Goal: Information Seeking & Learning: Learn about a topic

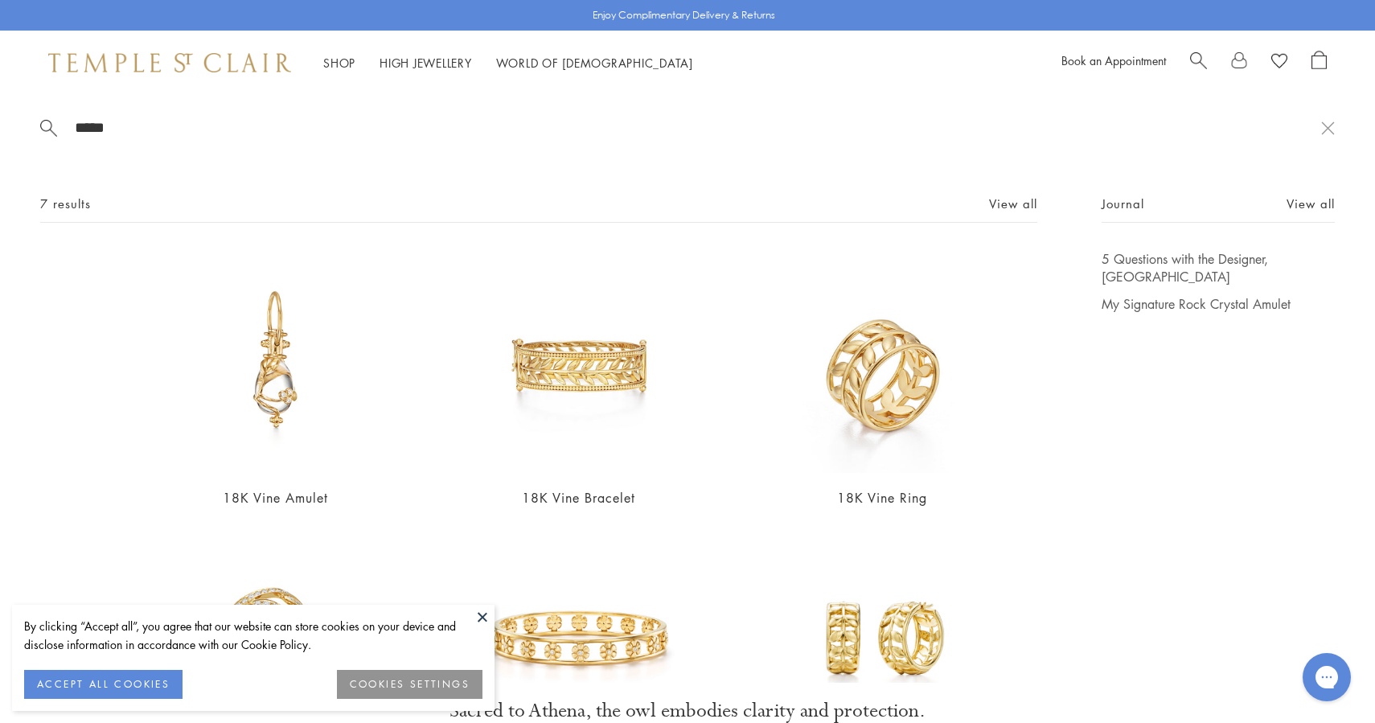
click at [171, 158] on link "Amulets" at bounding box center [244, 156] width 199 height 18
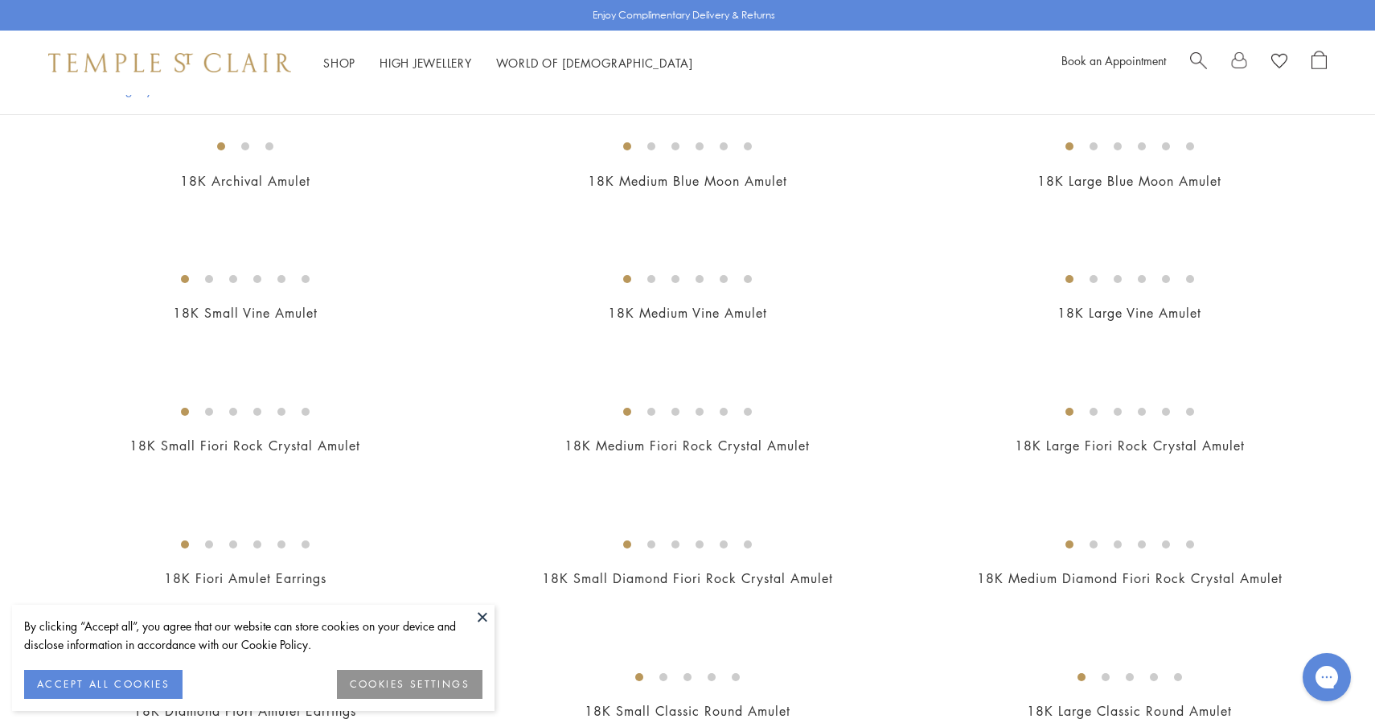
click at [479, 623] on button at bounding box center [483, 617] width 24 height 24
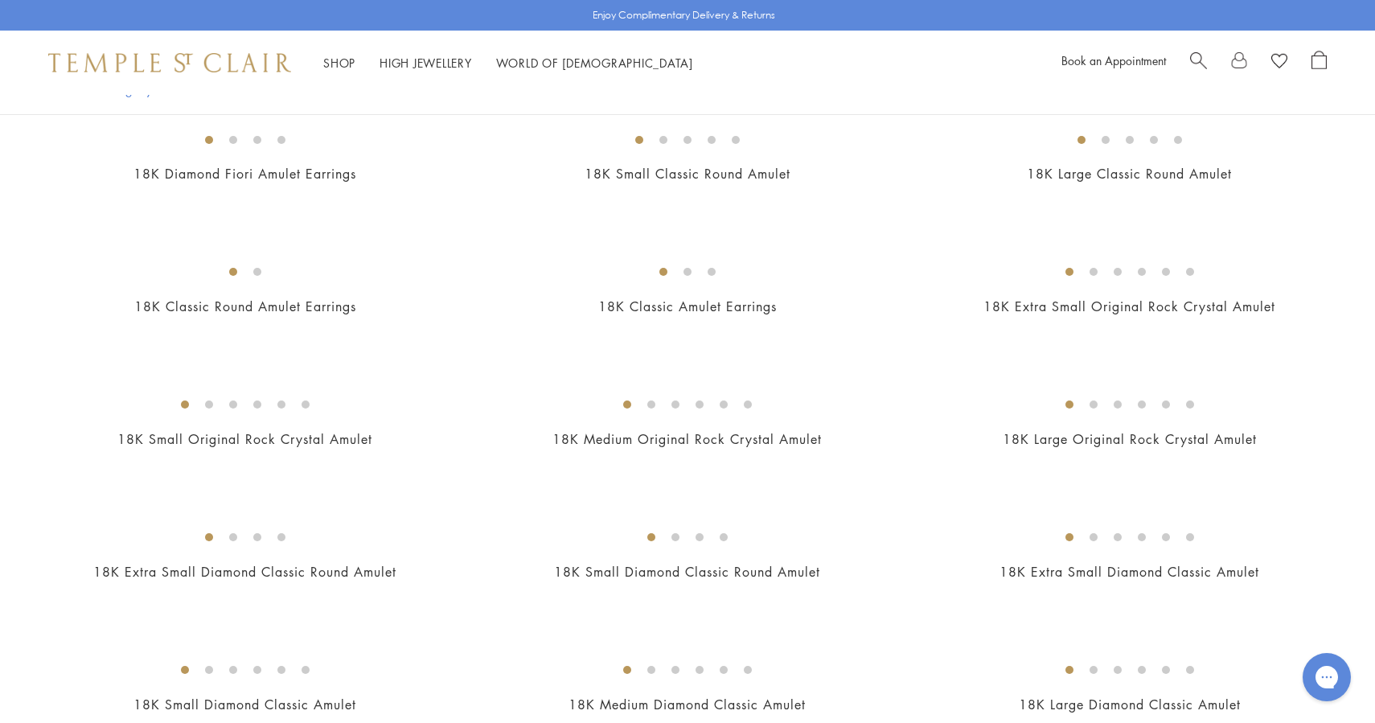
scroll to position [701, 0]
drag, startPoint x: 657, startPoint y: 38, endPoint x: 957, endPoint y: 294, distance: 394.2
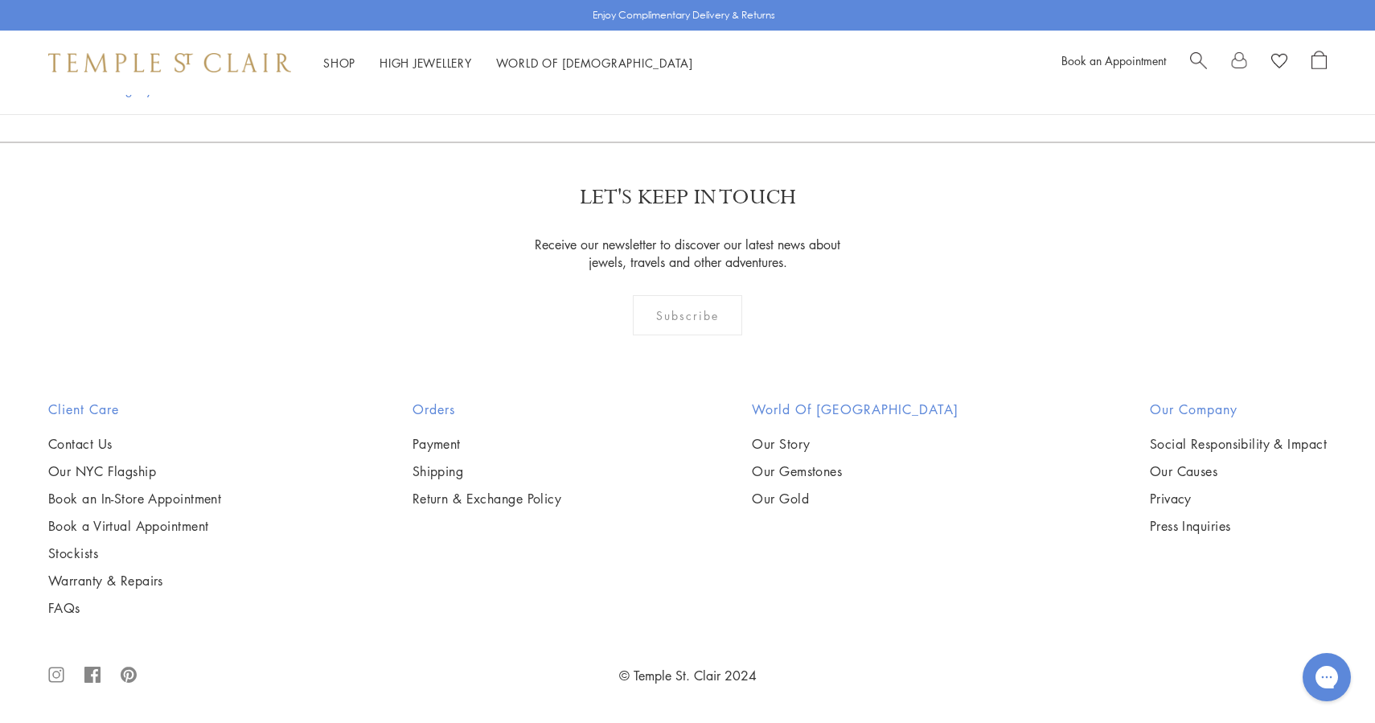
scroll to position [7981, 0]
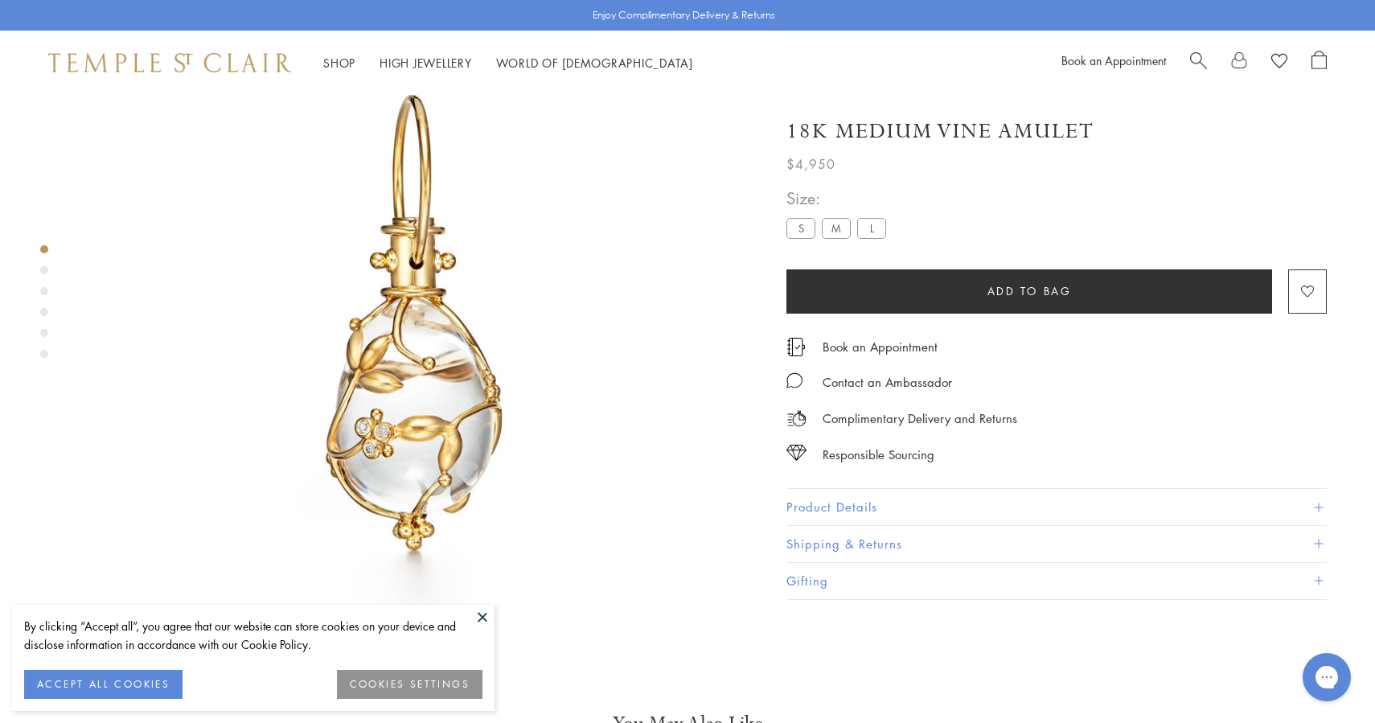
scroll to position [112, 0]
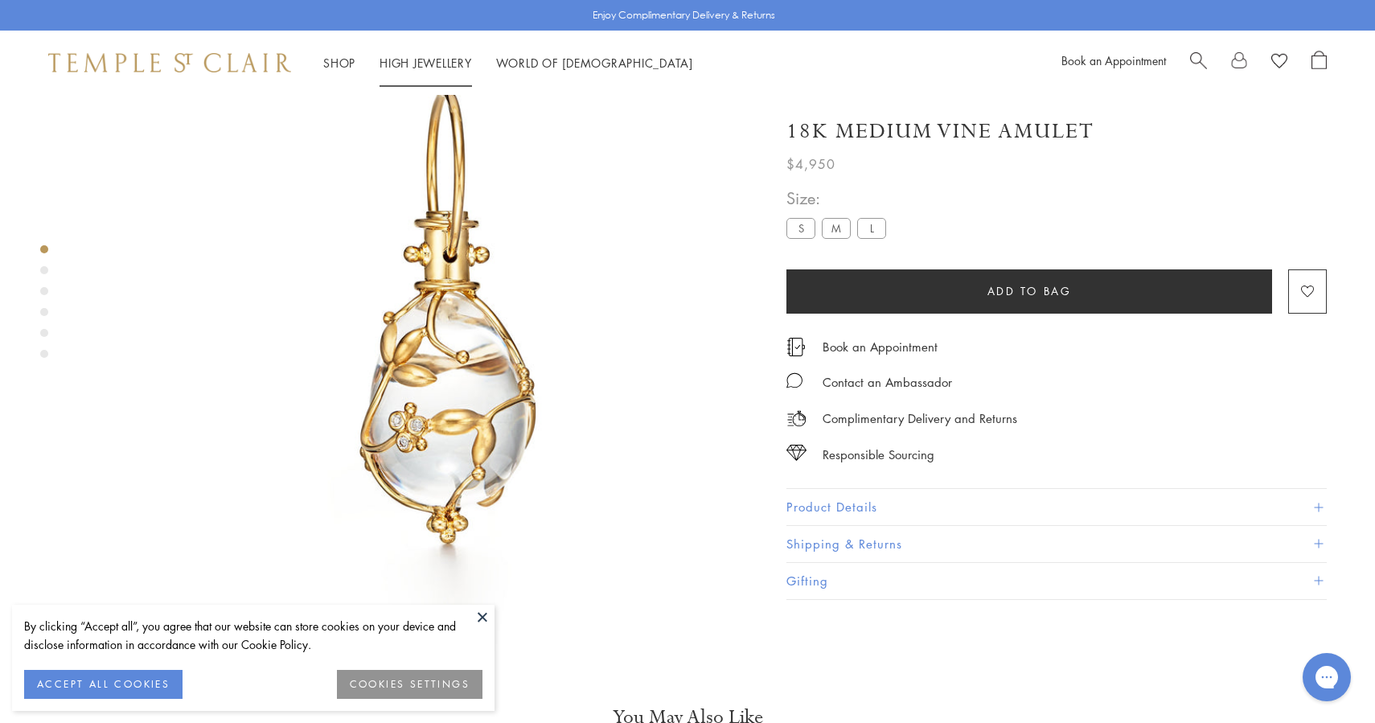
click at [461, 62] on link "High Jewellery High Jewellery" at bounding box center [426, 63] width 92 height 16
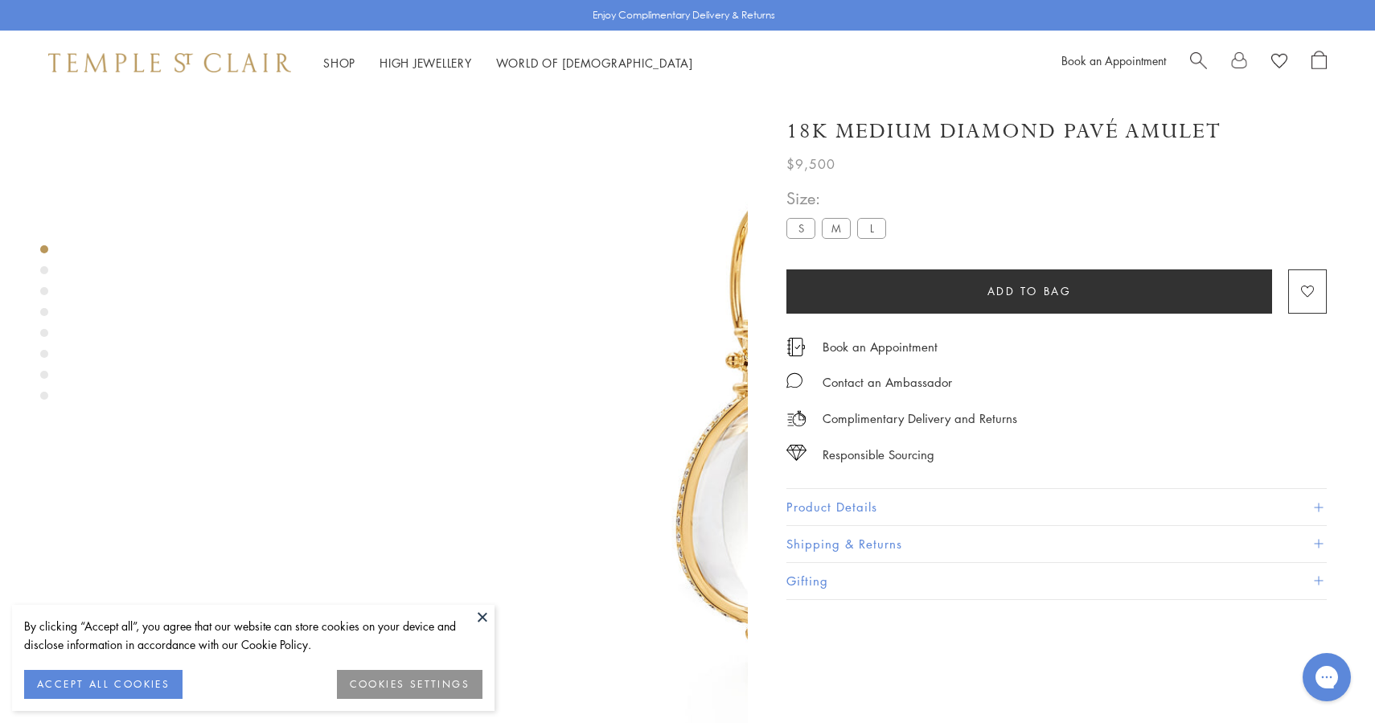
click at [869, 136] on h1 "18K Medium Diamond Pavé Amulet" at bounding box center [1004, 131] width 435 height 28
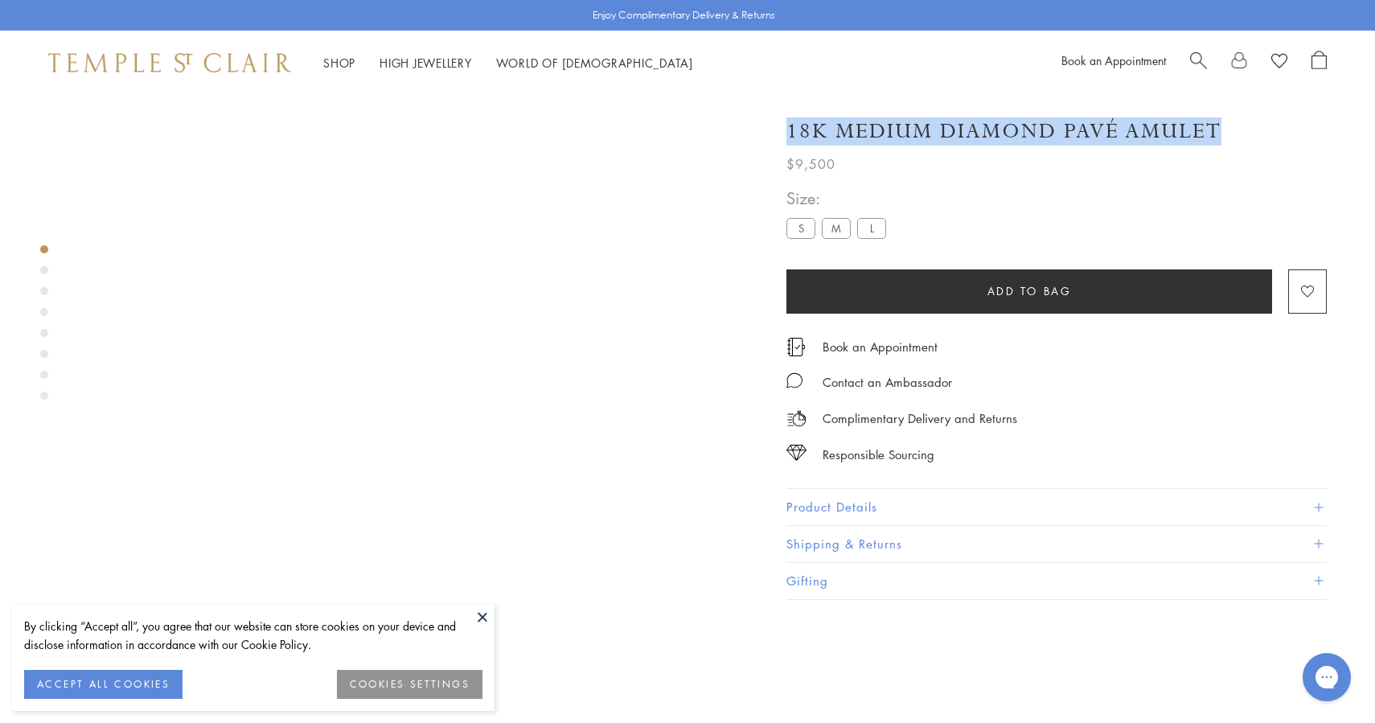
drag, startPoint x: 942, startPoint y: 131, endPoint x: 1231, endPoint y: 130, distance: 289.6
click at [1231, 130] on div "18K Medium Diamond Pavé Amulet" at bounding box center [1057, 131] width 540 height 28
click at [1220, 125] on h1 "18K Medium Diamond Pavé Amulet" at bounding box center [1004, 131] width 435 height 28
drag, startPoint x: 1217, startPoint y: 133, endPoint x: 967, endPoint y: 129, distance: 250.2
click at [967, 129] on h1 "18K Medium Diamond Pavé Amulet" at bounding box center [1004, 131] width 435 height 28
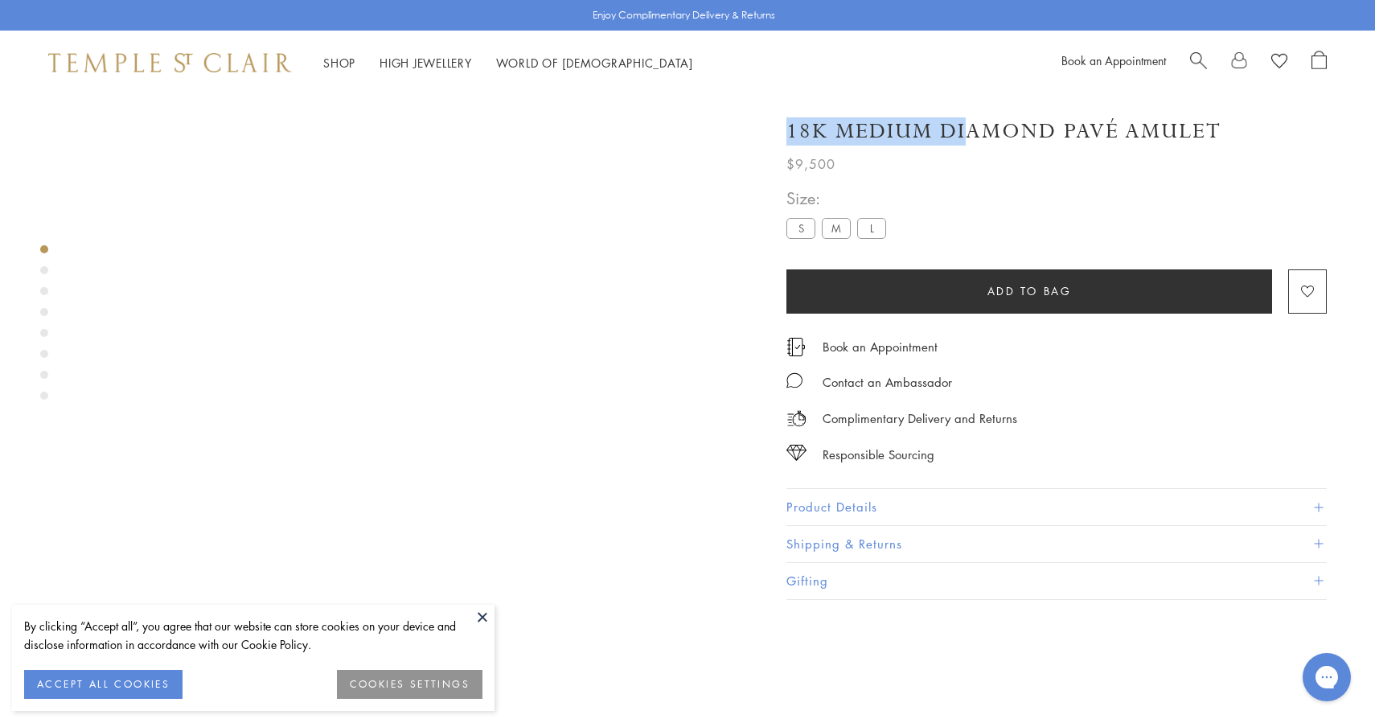
click at [954, 130] on h1 "18K Medium Diamond Pavé Amulet" at bounding box center [1004, 131] width 435 height 28
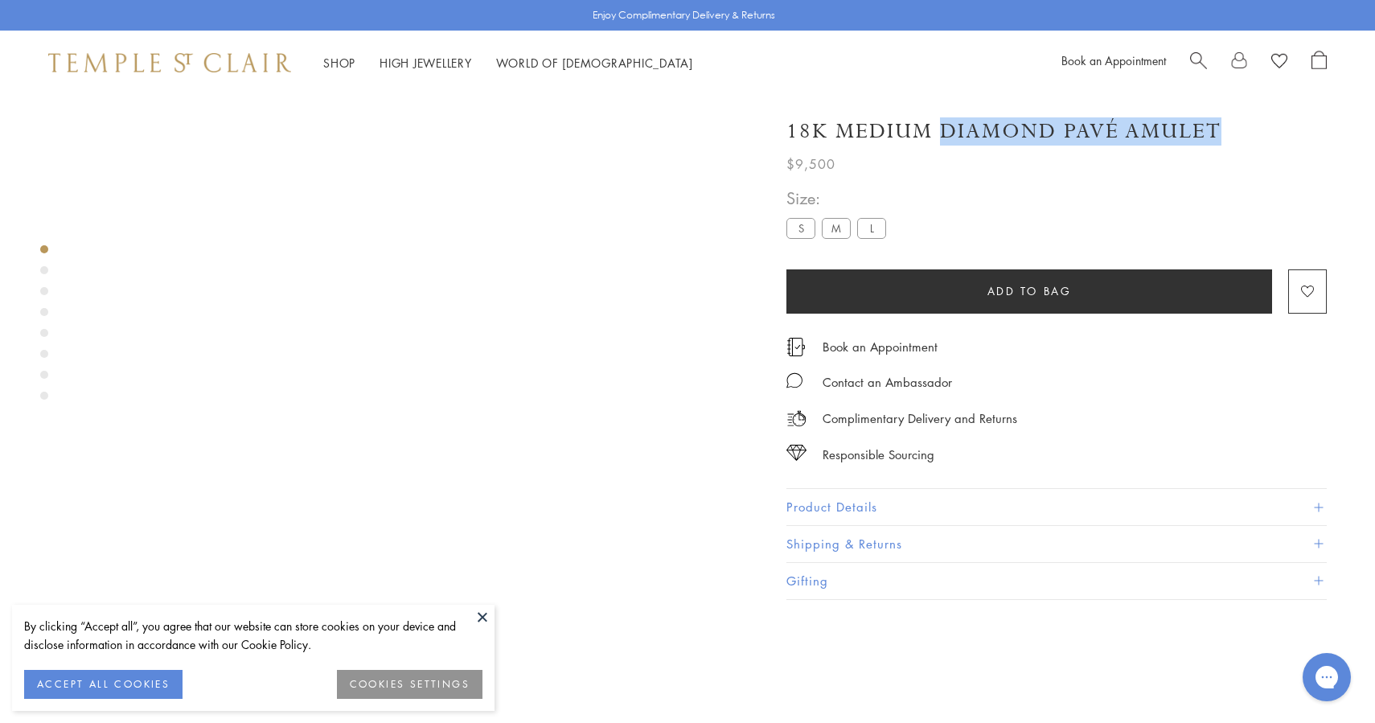
drag, startPoint x: 946, startPoint y: 129, endPoint x: 1237, endPoint y: 131, distance: 291.2
click at [1237, 131] on div "18K Medium Diamond Pavé Amulet" at bounding box center [1057, 131] width 540 height 28
drag, startPoint x: 943, startPoint y: 126, endPoint x: 1215, endPoint y: 135, distance: 272.0
click at [1215, 135] on h1 "18K Medium Diamond Pavé Amulet" at bounding box center [1004, 131] width 435 height 28
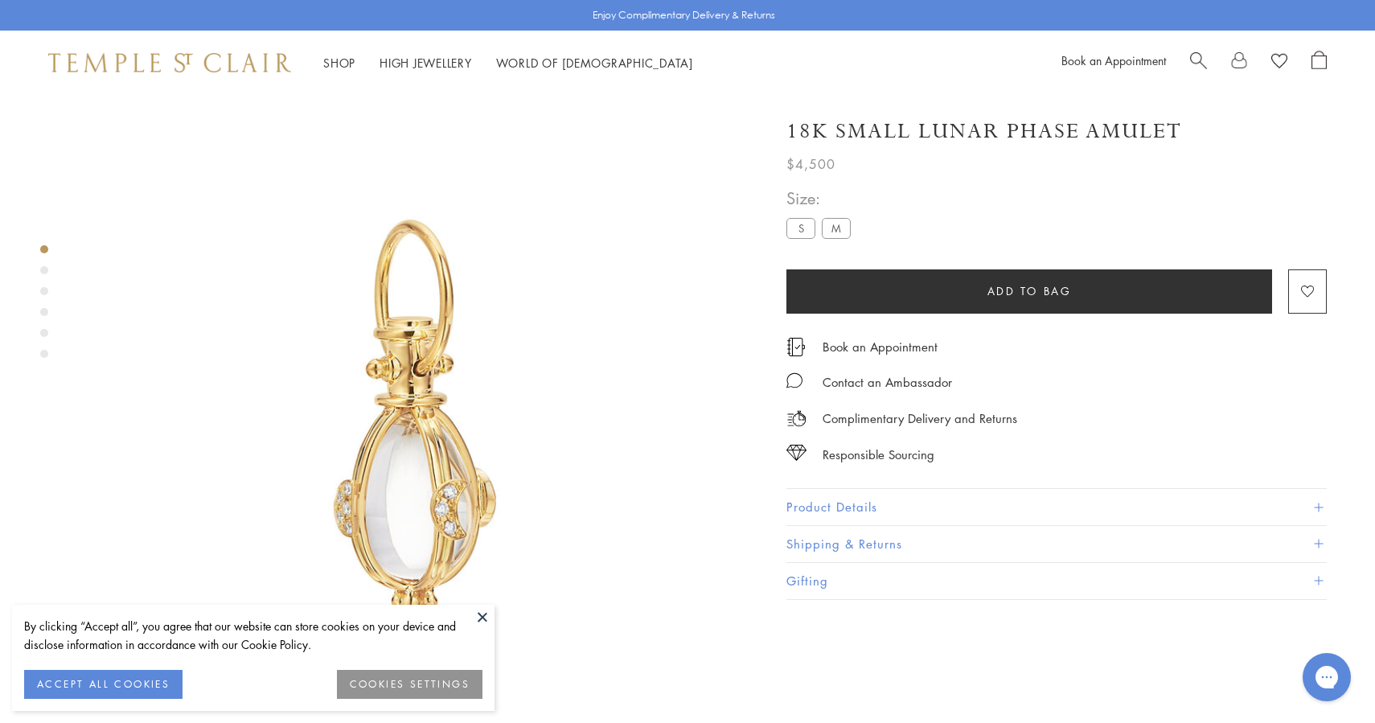
click at [831, 227] on label "M" at bounding box center [836, 228] width 29 height 20
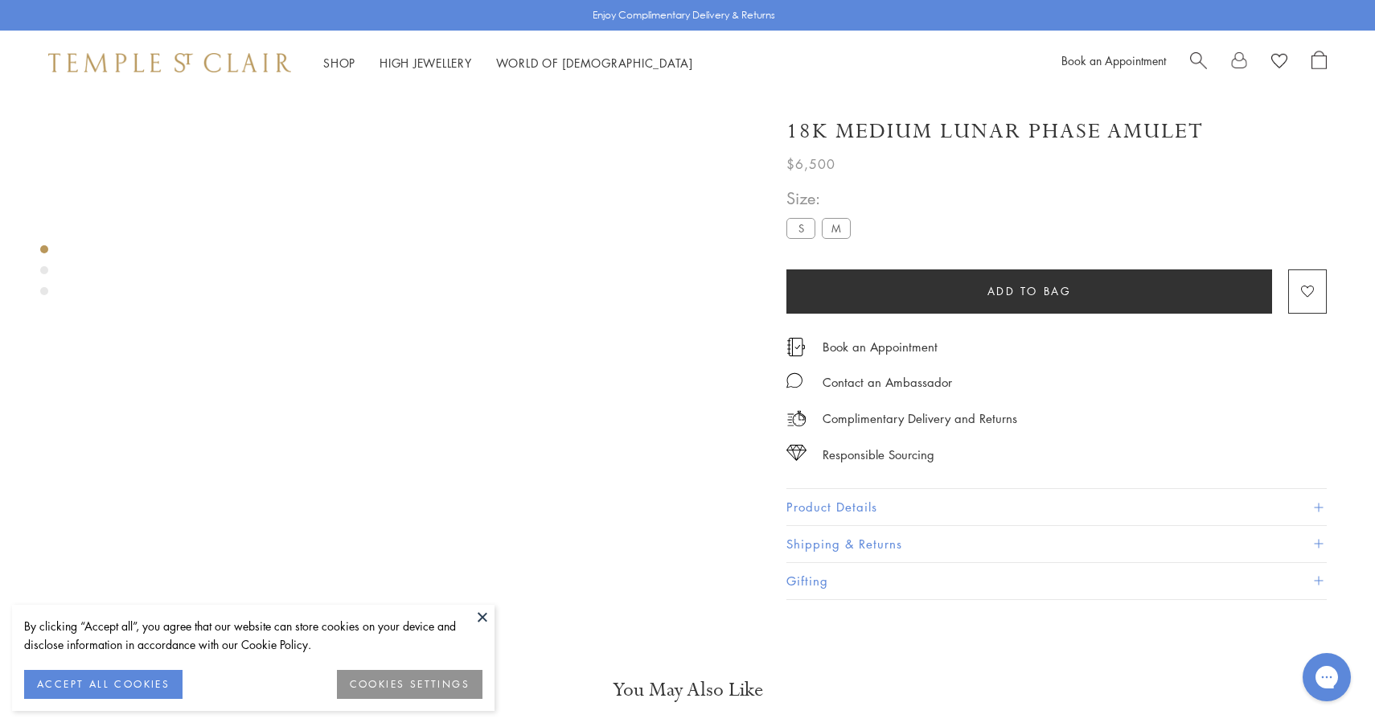
scroll to position [73, 0]
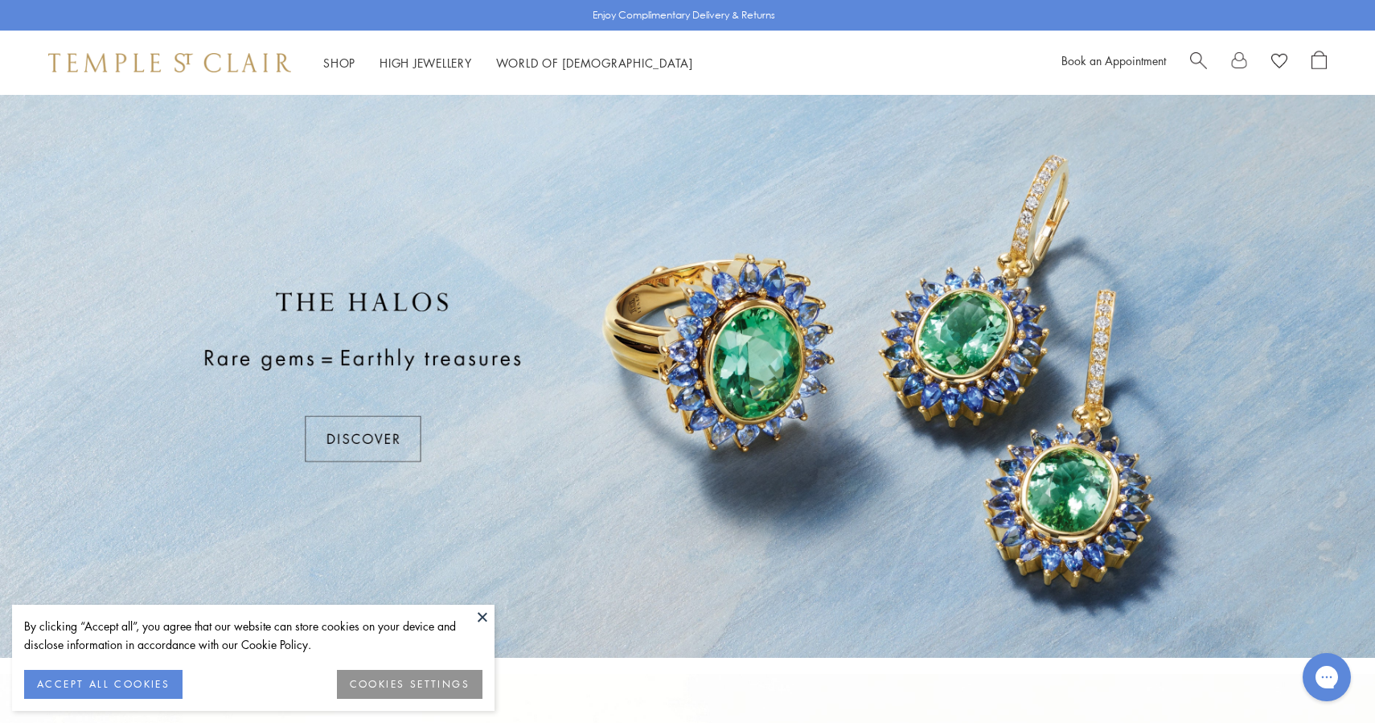
scroll to position [14, 0]
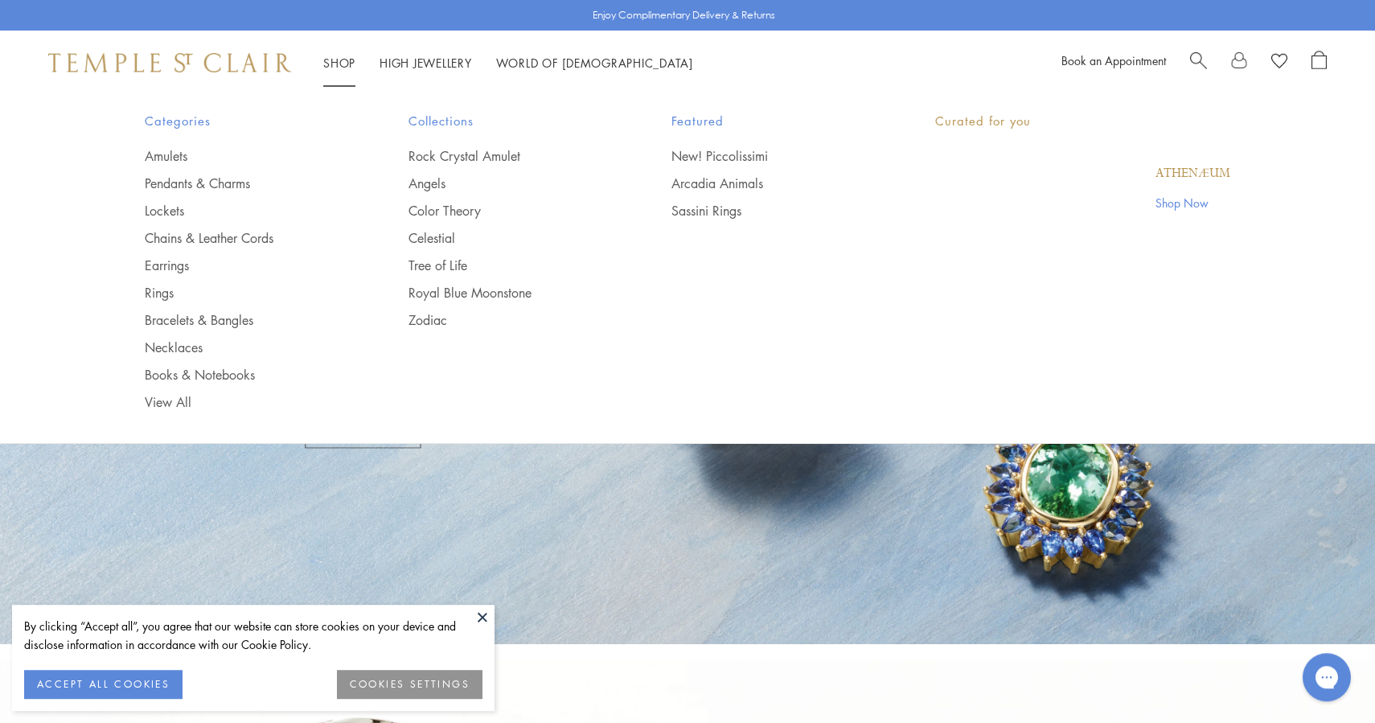
click at [343, 61] on link "Shop Shop" at bounding box center [339, 63] width 32 height 16
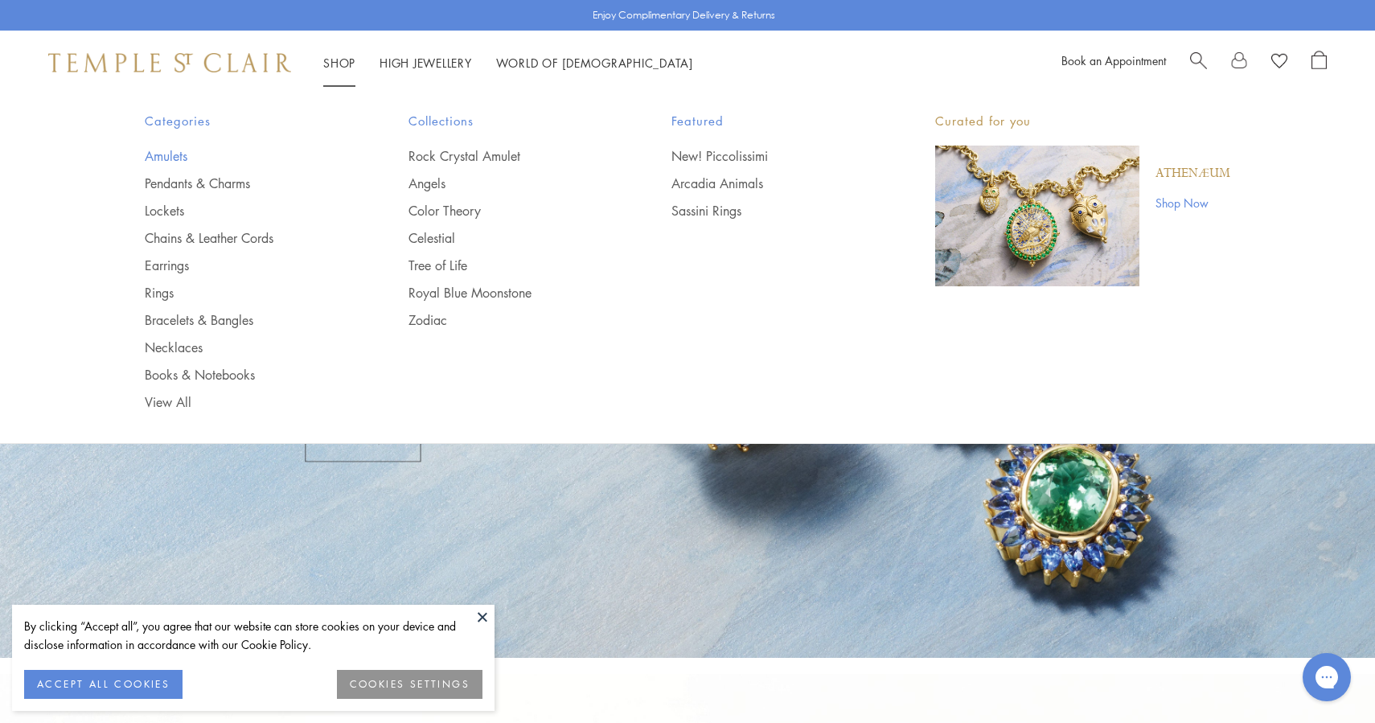
click at [171, 150] on link "Amulets" at bounding box center [244, 156] width 199 height 18
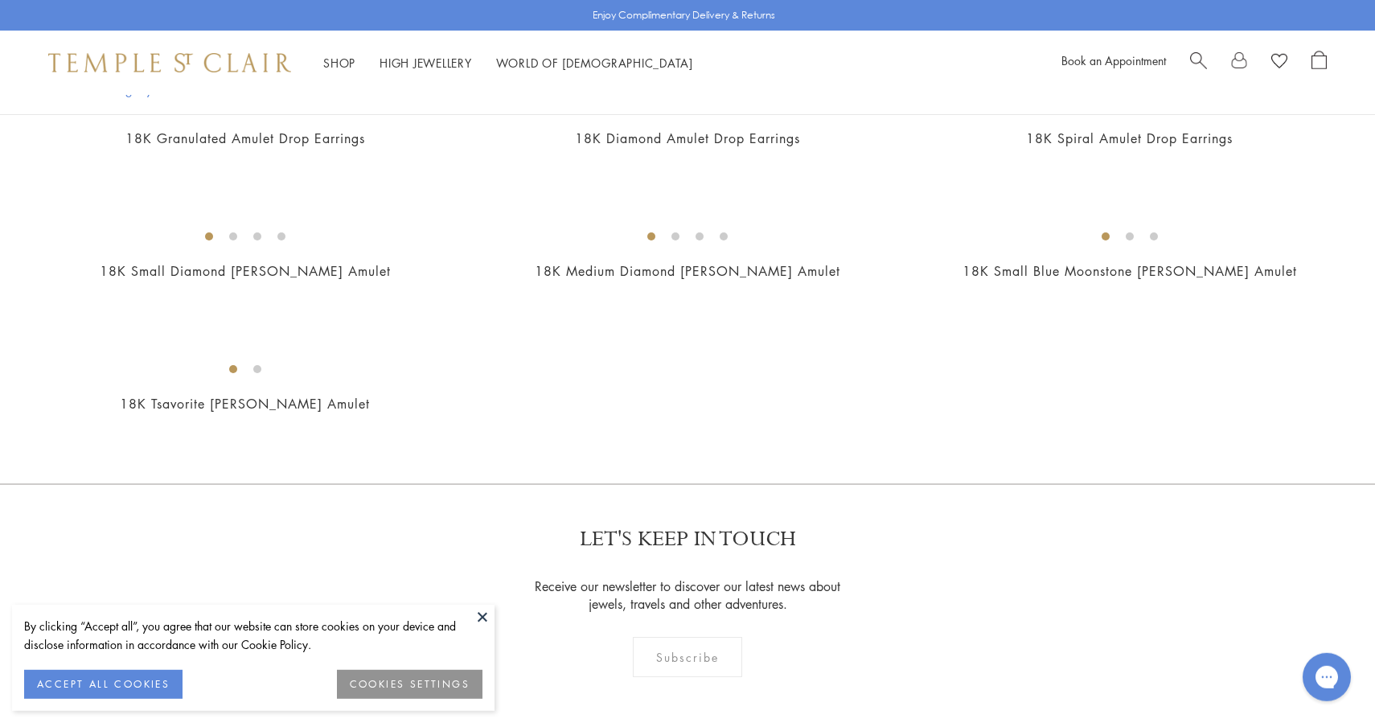
scroll to position [2456, 0]
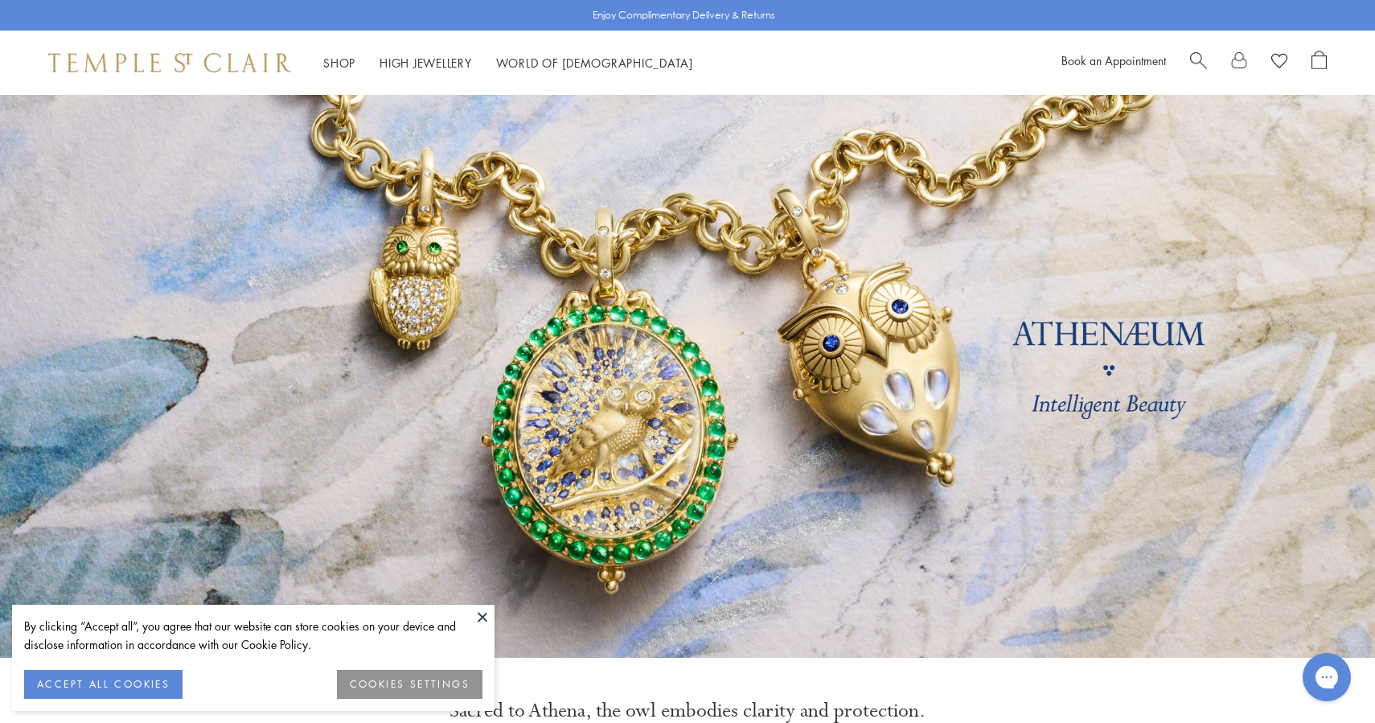
click at [1195, 50] on div "Shop Shop Categories Amulets Pendants & Charms Lockets Chains & Leather Cords E…" at bounding box center [687, 63] width 1375 height 64
click at [1201, 58] on span "Search" at bounding box center [1198, 59] width 17 height 17
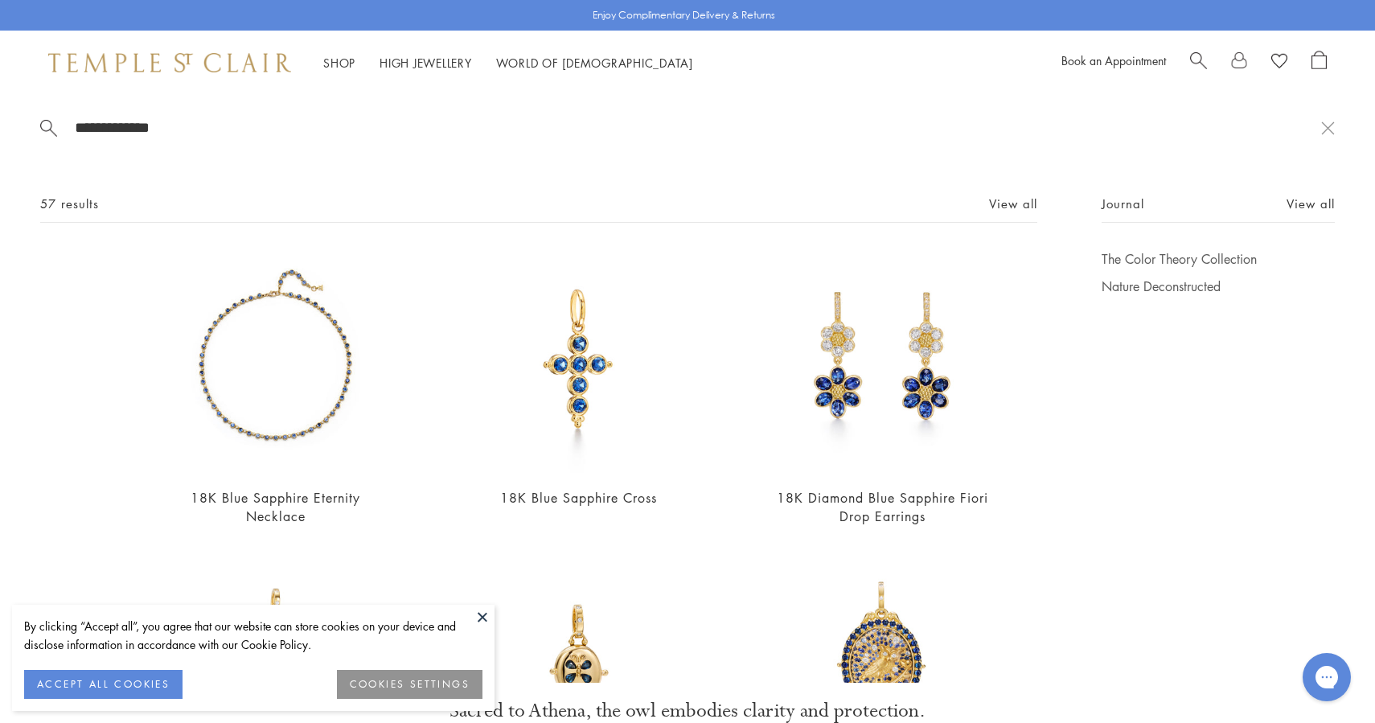
click at [253, 134] on input "**********" at bounding box center [697, 127] width 1248 height 18
click at [253, 135] on input "**********" at bounding box center [697, 127] width 1248 height 18
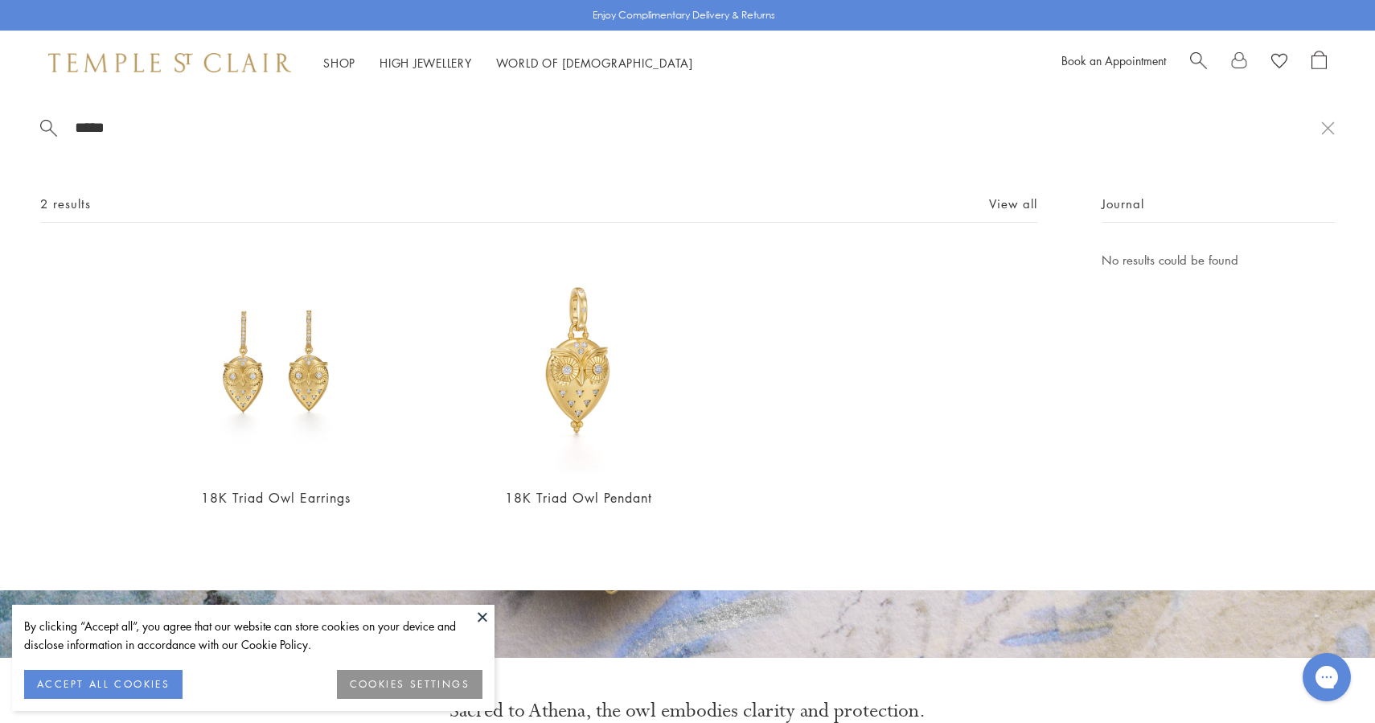
click at [260, 124] on input "*****" at bounding box center [697, 127] width 1248 height 18
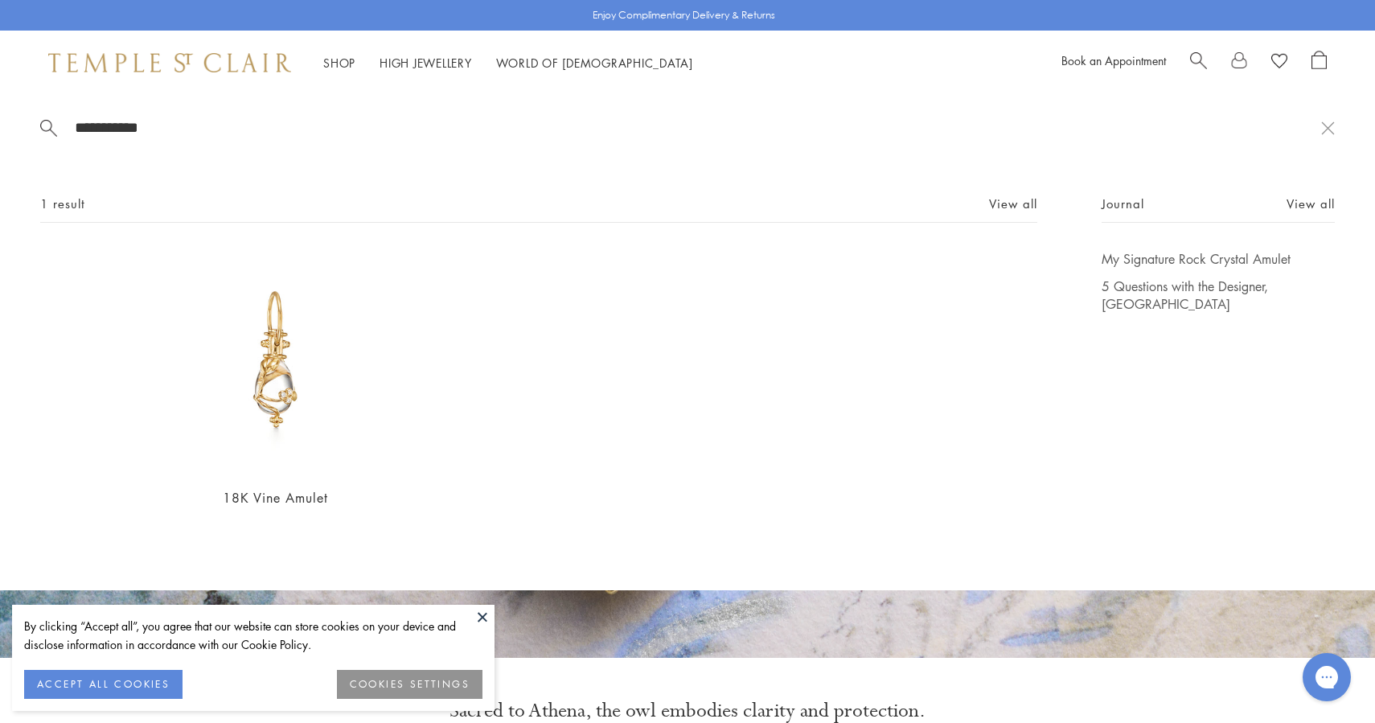
click at [177, 130] on input "**********" at bounding box center [697, 127] width 1248 height 18
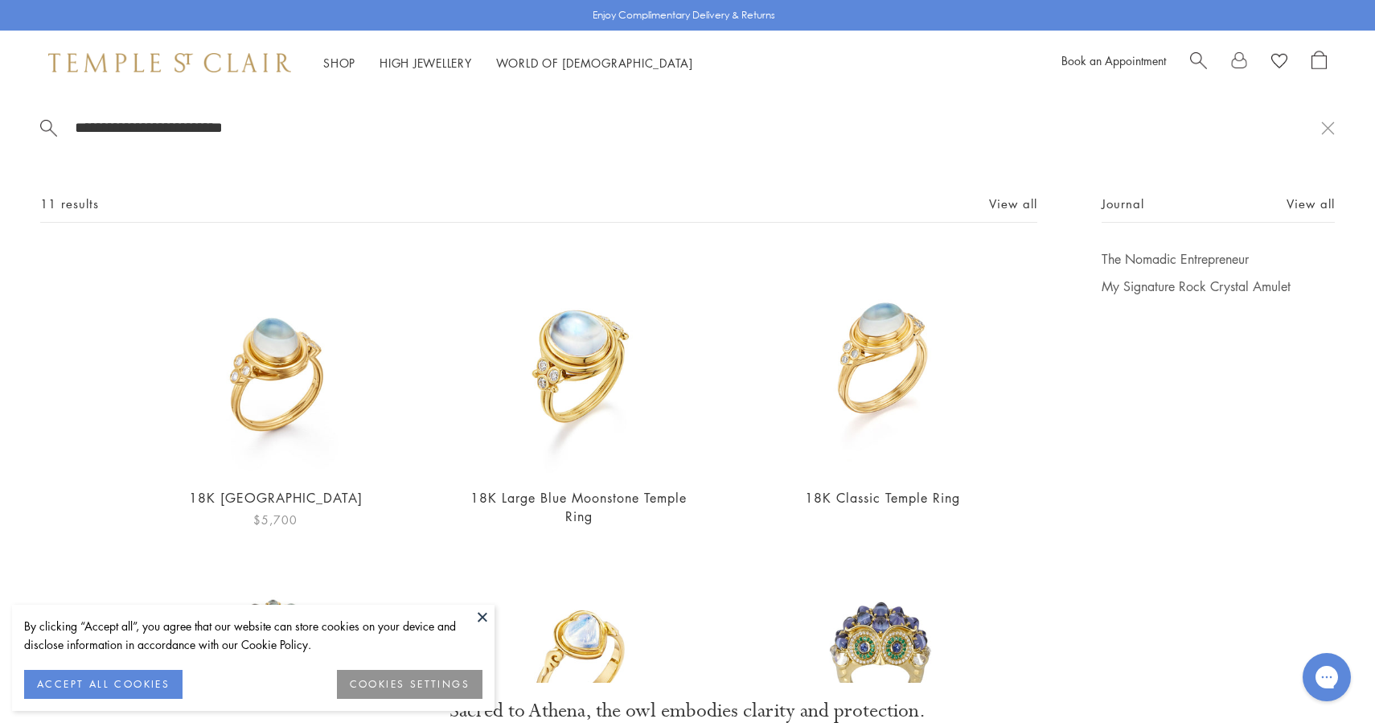
type input "**********"
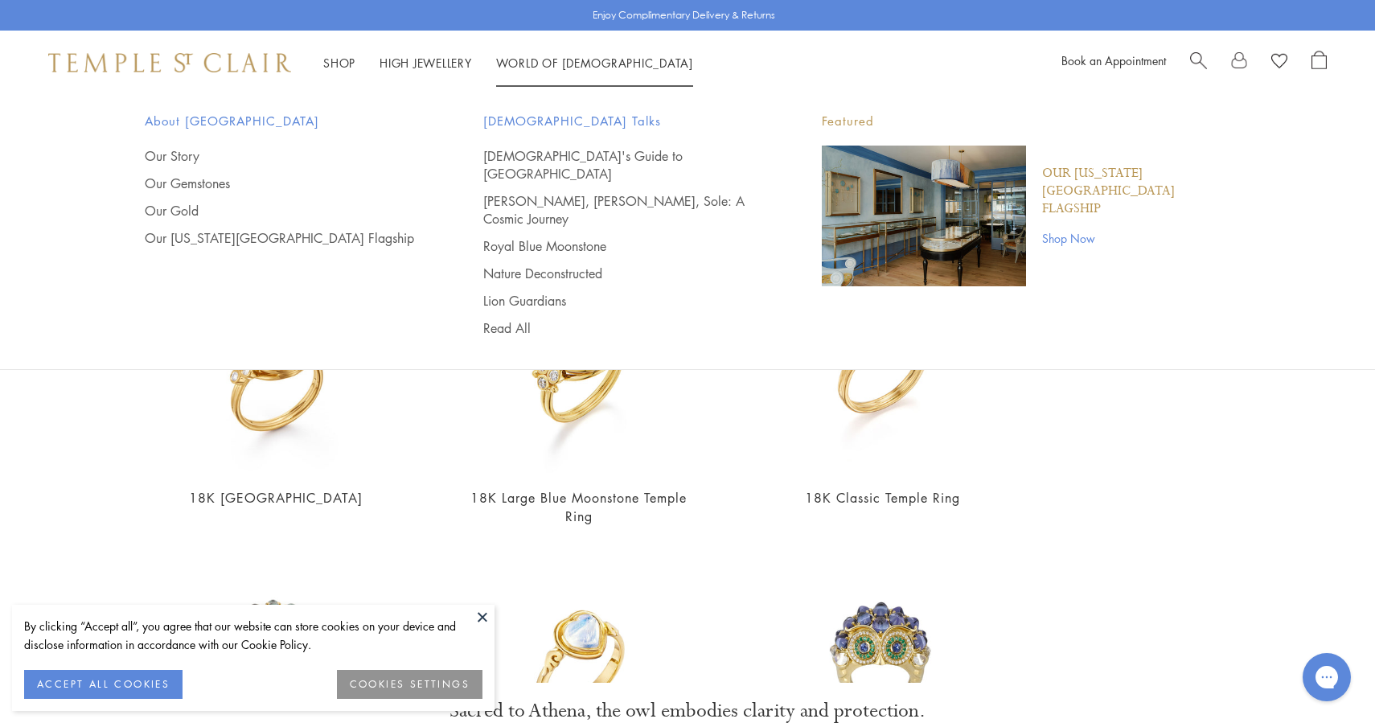
click at [1125, 249] on div "Our New York City Flagship Shop Now" at bounding box center [1128, 216] width 204 height 141
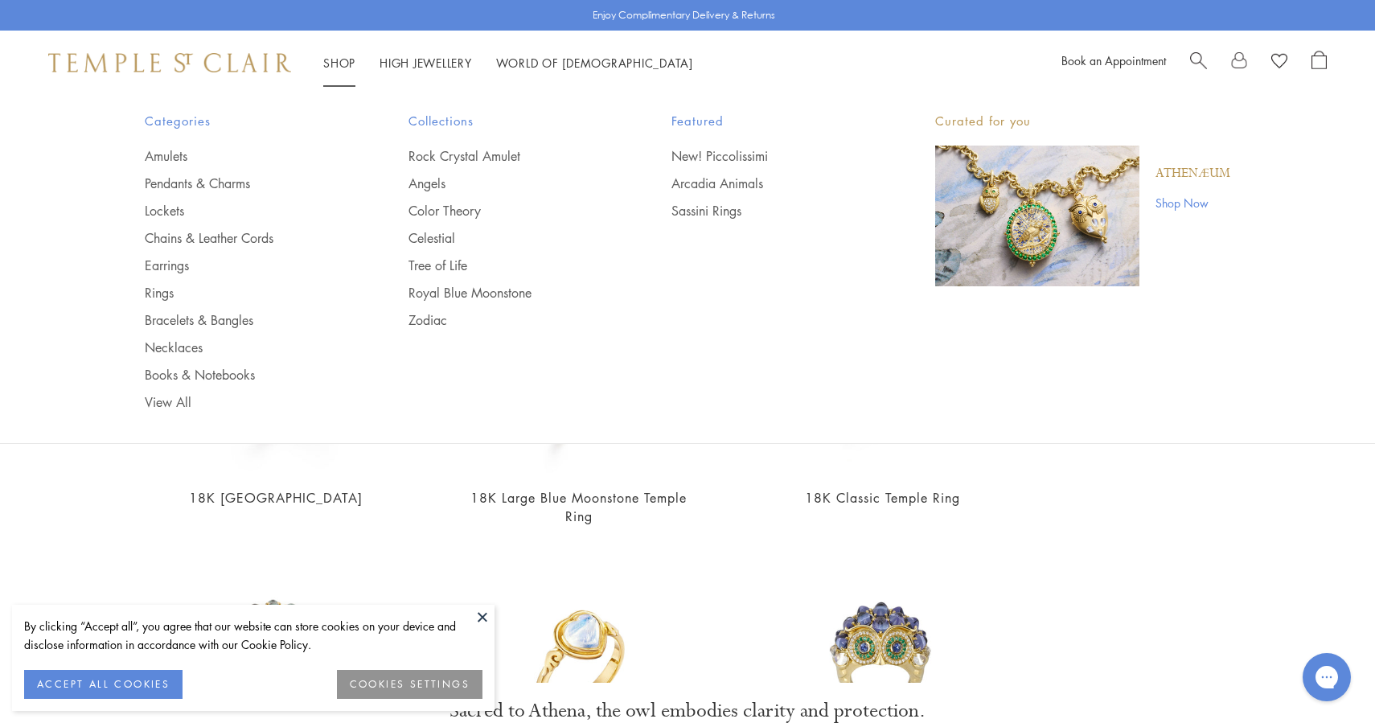
click at [1079, 209] on img "Main navigation" at bounding box center [1037, 216] width 204 height 141
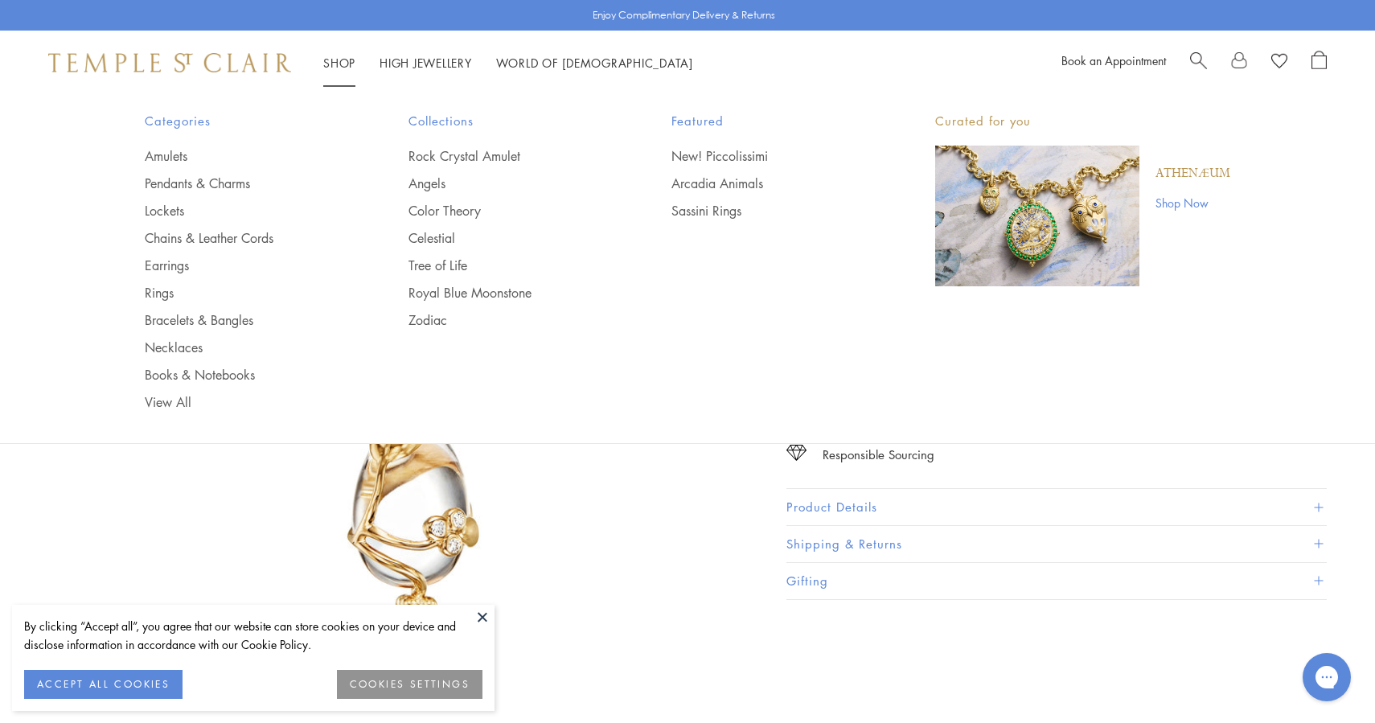
click at [162, 274] on ul "Amulets Pendants & Charms Lockets Chains & Leather Cords Earrings Rings Bracele…" at bounding box center [244, 279] width 199 height 264
click at [162, 269] on link "Earrings" at bounding box center [244, 266] width 199 height 18
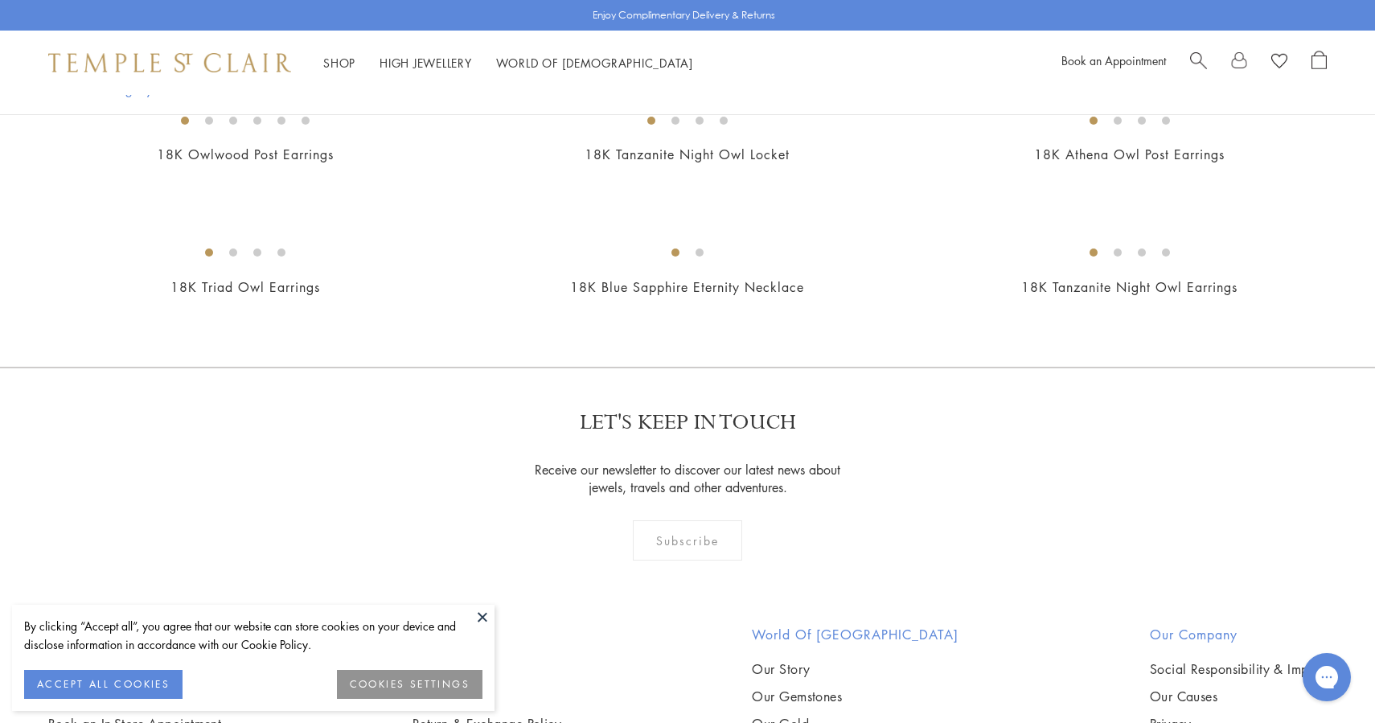
scroll to position [1009, 0]
